Goal: Task Accomplishment & Management: Manage account settings

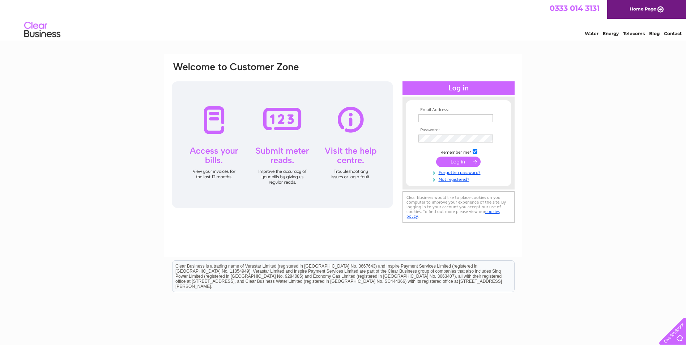
type input "Trish@cwbooth.co.uk"
click at [465, 160] on input "submit" at bounding box center [458, 162] width 45 height 10
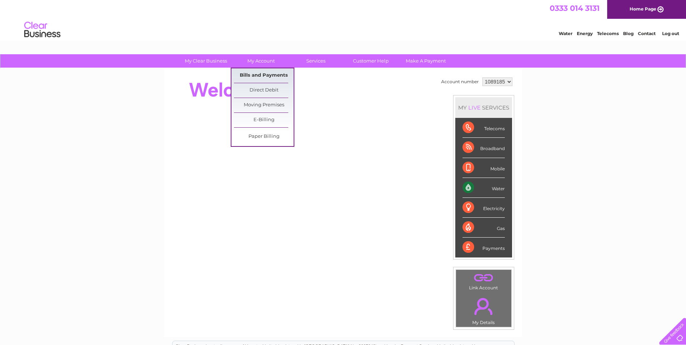
click at [258, 76] on link "Bills and Payments" at bounding box center [264, 75] width 60 height 14
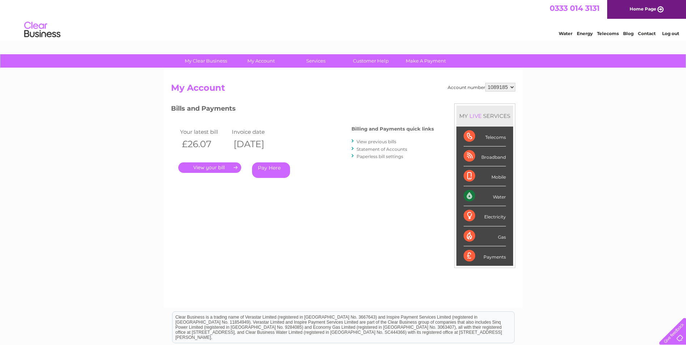
click at [230, 165] on link "." at bounding box center [209, 167] width 63 height 10
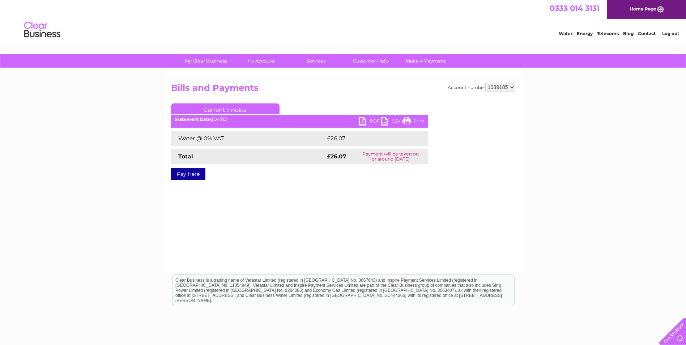
click at [373, 121] on link "PDF" at bounding box center [370, 122] width 22 height 10
click at [496, 85] on select "1089185 1089188 1089193" at bounding box center [501, 87] width 30 height 9
select select "1089188"
click at [486, 83] on select "1089185 1089188 1089193" at bounding box center [501, 87] width 30 height 9
click at [373, 120] on link "PDF" at bounding box center [370, 122] width 22 height 10
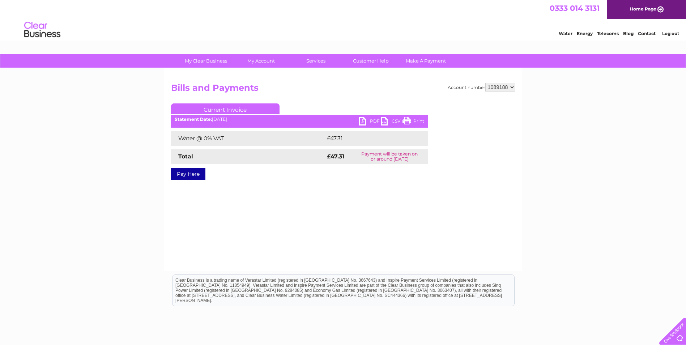
click at [496, 90] on select "1089185 1089188 1089193" at bounding box center [501, 87] width 30 height 9
select select "1089193"
click at [486, 83] on select "1089185 1089188 1089193" at bounding box center [501, 87] width 30 height 9
click at [374, 120] on link "PDF" at bounding box center [370, 122] width 22 height 10
click at [669, 33] on link "Log out" at bounding box center [670, 33] width 17 height 5
